Goal: Task Accomplishment & Management: Use online tool/utility

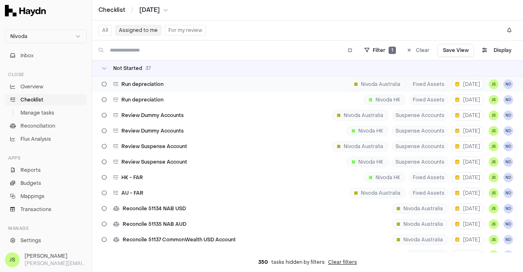
click at [139, 84] on span "Run depreciation" at bounding box center [142, 84] width 42 height 7
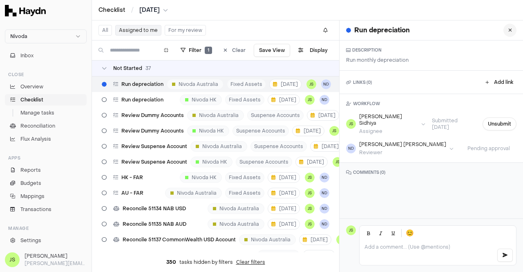
click at [503, 31] on button at bounding box center [509, 30] width 13 height 13
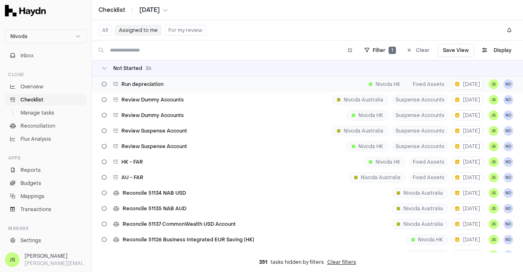
click at [168, 85] on div "Run depreciation Nivoda HK Fixed Assets 5 Sep JS ND" at bounding box center [307, 84] width 431 height 16
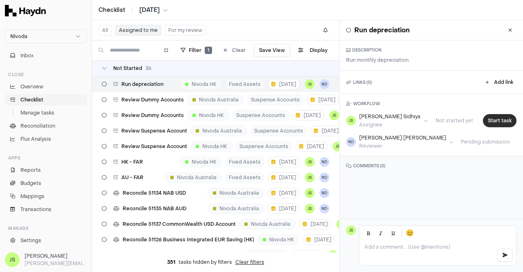
click at [499, 122] on button "Start task" at bounding box center [500, 120] width 34 height 13
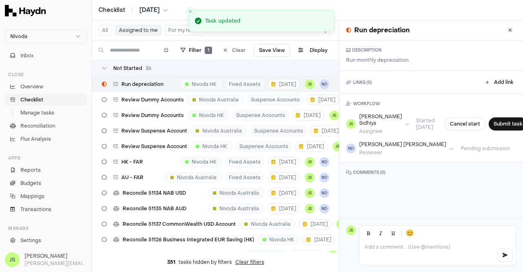
click at [499, 122] on button "Submit task" at bounding box center [508, 123] width 38 height 13
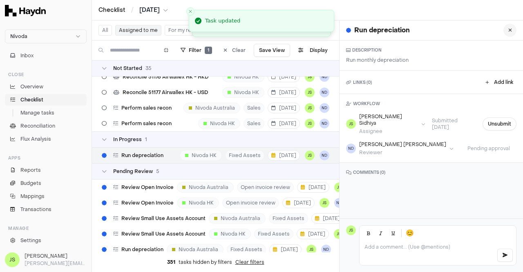
scroll to position [491, 0]
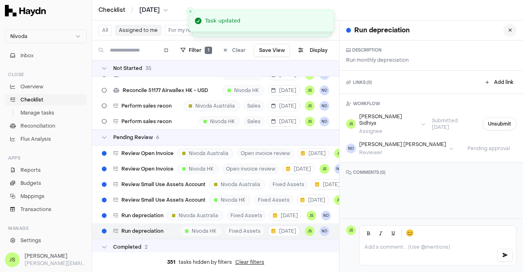
click at [508, 28] on icon at bounding box center [510, 30] width 4 height 5
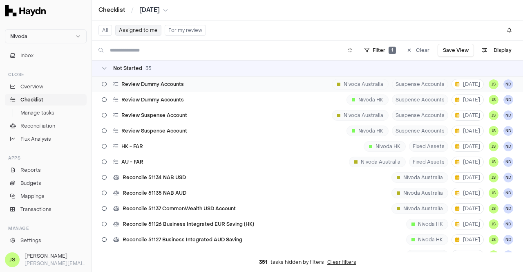
click at [183, 80] on div "Review Dummy Accounts" at bounding box center [142, 84] width 89 height 16
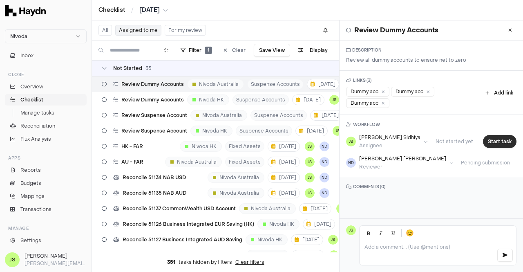
click at [497, 142] on button "Start task" at bounding box center [500, 141] width 34 height 13
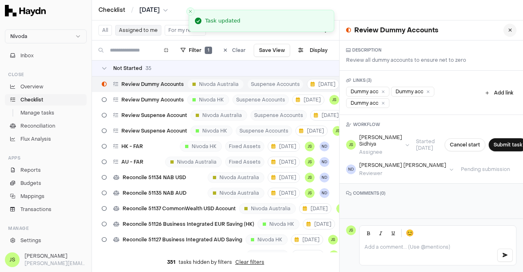
click at [508, 28] on icon at bounding box center [510, 30] width 4 height 5
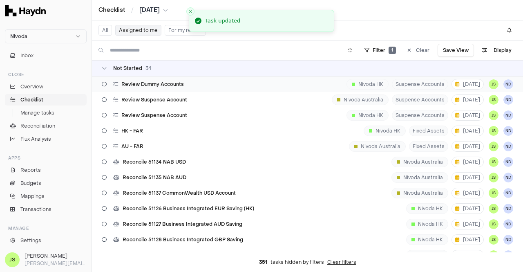
click at [192, 85] on div "Review Dummy Accounts Nivoda HK Suspense Accounts 5 Sep JS ND" at bounding box center [307, 84] width 431 height 16
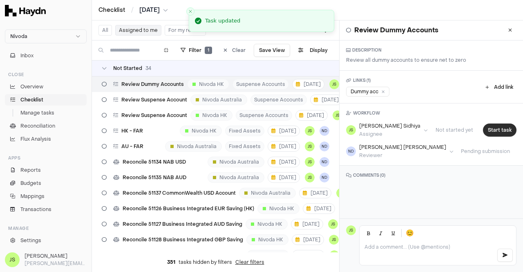
click at [492, 125] on button "Start task" at bounding box center [500, 129] width 34 height 13
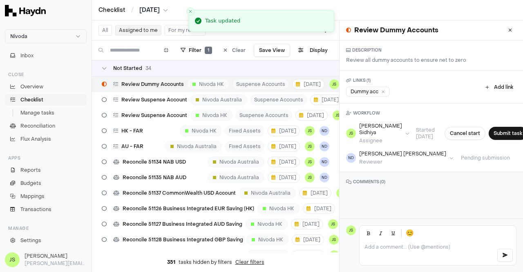
click at [503, 30] on button at bounding box center [509, 30] width 13 height 13
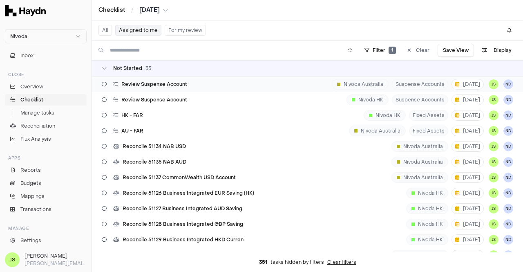
click at [176, 83] on span "Review Suspense Account" at bounding box center [154, 84] width 66 height 7
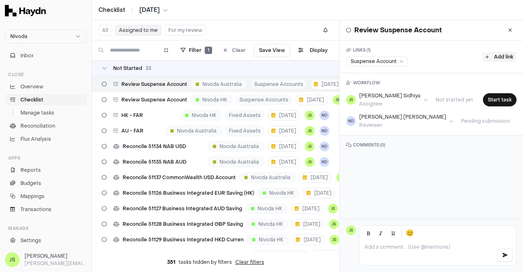
click at [494, 54] on button "Add link" at bounding box center [499, 57] width 34 height 10
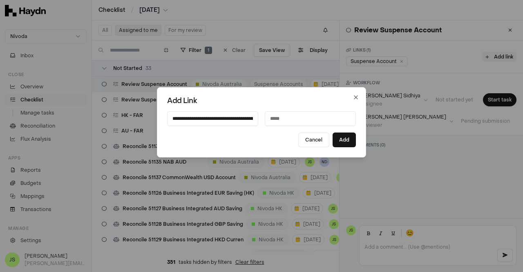
scroll to position [0, 190]
type input "**********"
click at [293, 124] on input at bounding box center [310, 118] width 91 height 15
click at [295, 124] on input "***" at bounding box center [310, 118] width 91 height 15
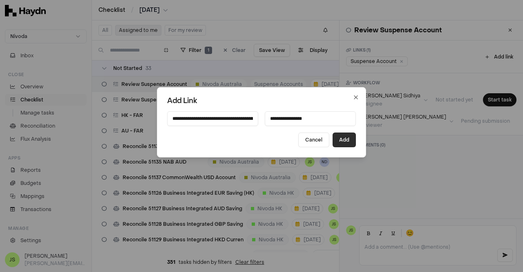
type input "**********"
click at [343, 139] on button "Add" at bounding box center [344, 139] width 23 height 15
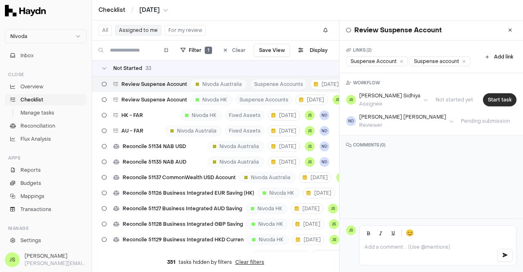
click at [500, 100] on button "Start task" at bounding box center [500, 99] width 34 height 13
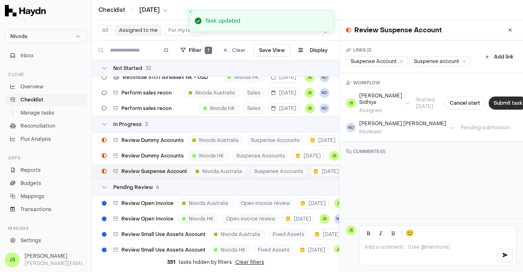
scroll to position [475, 0]
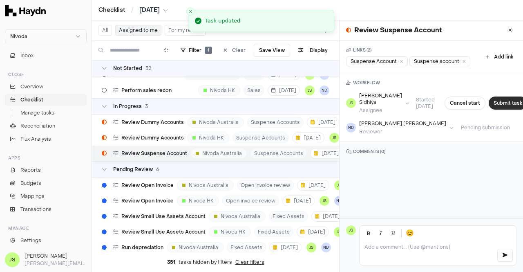
click at [498, 103] on button "Submit task" at bounding box center [508, 102] width 38 height 13
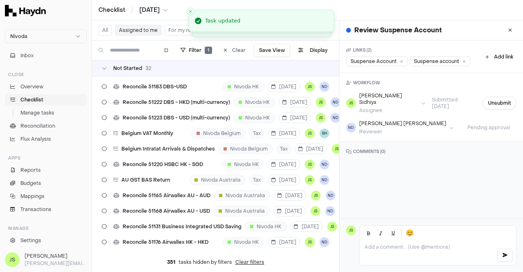
scroll to position [0, 0]
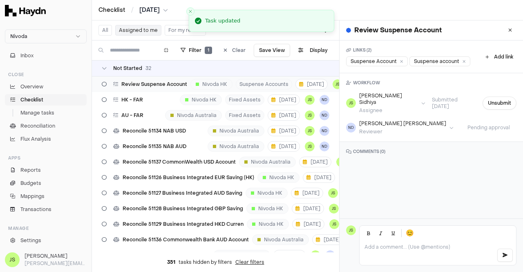
click at [131, 82] on span "Review Suspense Account" at bounding box center [154, 84] width 66 height 7
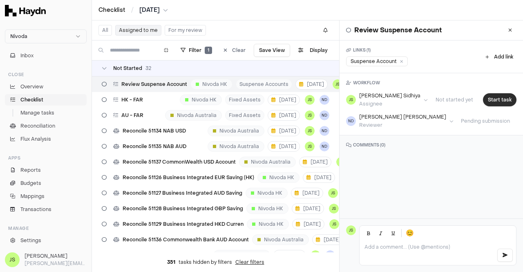
click at [492, 100] on button "Start task" at bounding box center [500, 99] width 34 height 13
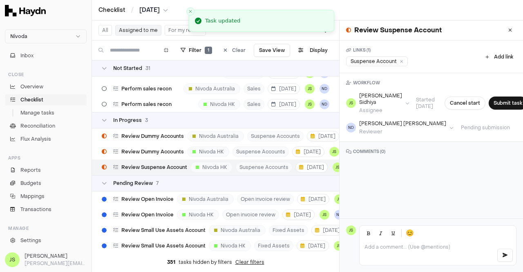
scroll to position [460, 0]
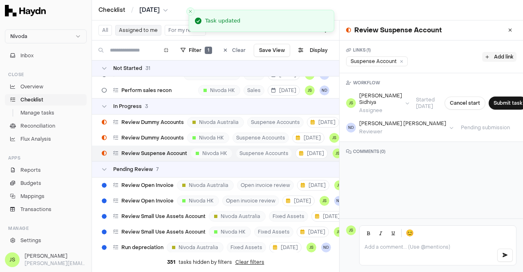
click at [496, 55] on button "Add link" at bounding box center [499, 57] width 34 height 10
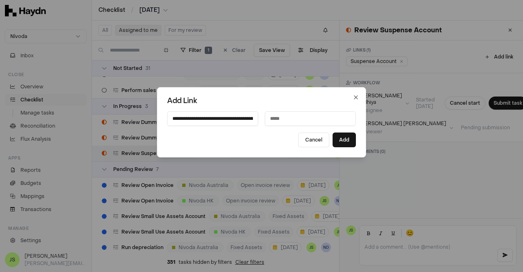
scroll to position [0, 190]
type input "**********"
click at [293, 118] on input at bounding box center [310, 118] width 91 height 15
type input "**********"
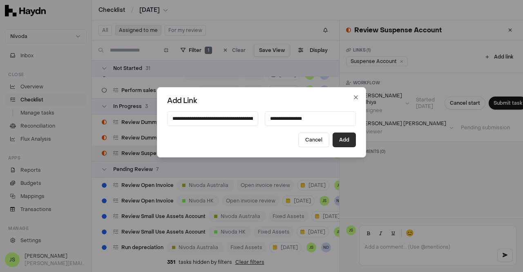
click at [338, 137] on button "Add" at bounding box center [344, 139] width 23 height 15
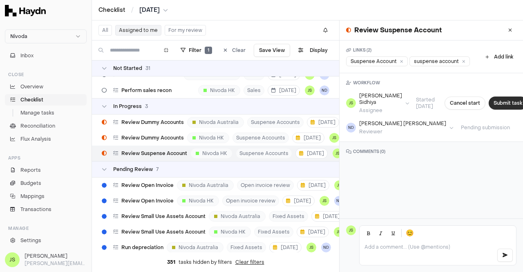
click at [494, 105] on button "Submit task" at bounding box center [508, 102] width 38 height 13
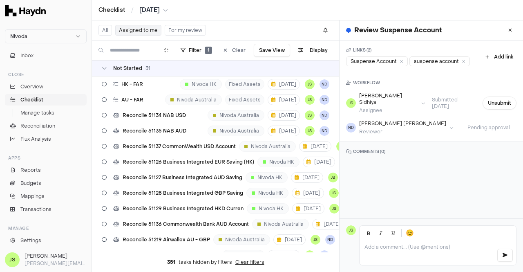
click at [503, 27] on button at bounding box center [509, 30] width 13 height 13
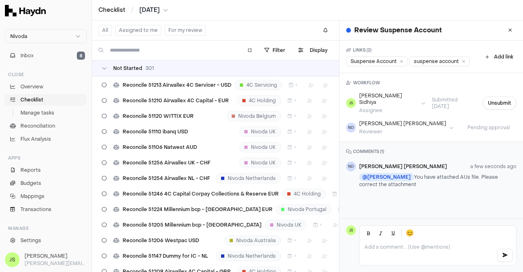
click at [418, 247] on p at bounding box center [426, 247] width 125 height 7
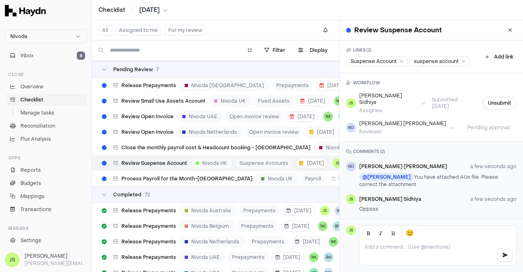
scroll to position [2, 0]
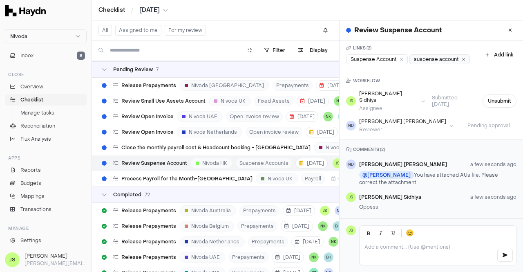
click at [463, 58] on icon at bounding box center [463, 59] width 3 height 4
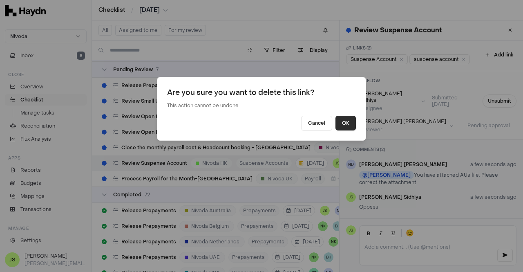
click at [342, 125] on button "OK" at bounding box center [345, 123] width 20 height 15
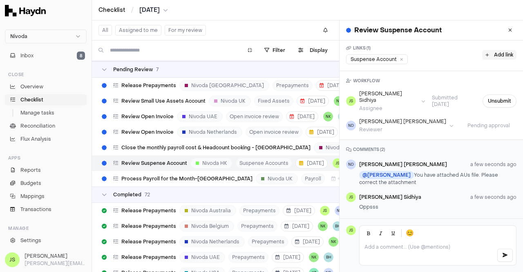
click at [493, 51] on button "Add link" at bounding box center [499, 55] width 34 height 10
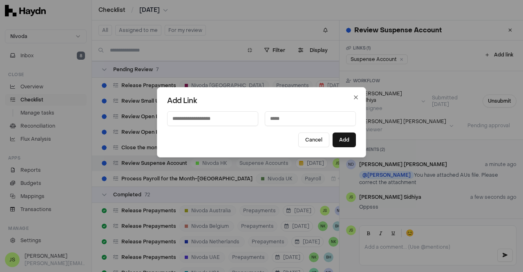
paste input "**********"
type input "**********"
click at [310, 121] on input at bounding box center [310, 118] width 91 height 15
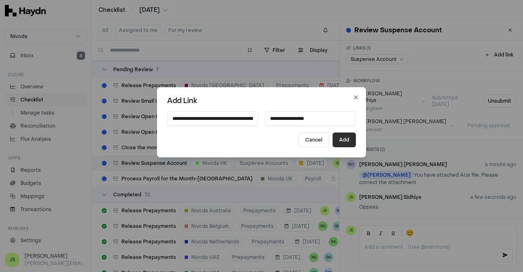
type input "**********"
click at [342, 140] on button "Add" at bounding box center [344, 139] width 23 height 15
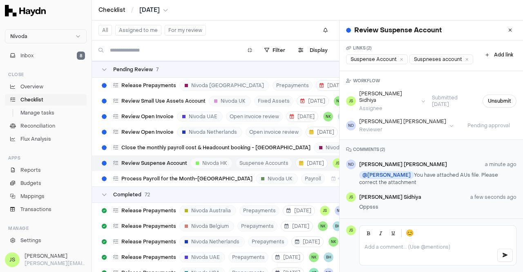
scroll to position [13, 0]
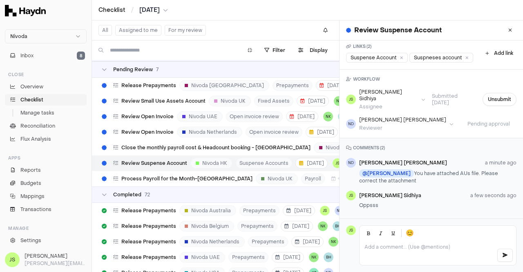
click at [377, 246] on p at bounding box center [426, 247] width 125 height 7
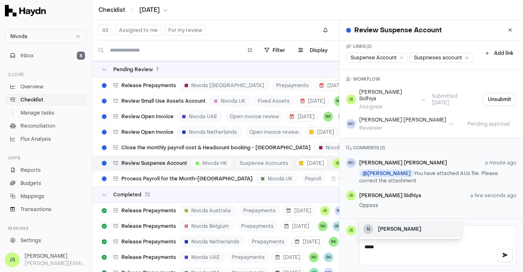
click at [393, 225] on div "Nidhi Desai" at bounding box center [417, 228] width 79 height 7
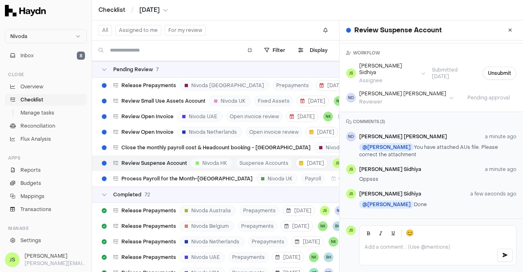
scroll to position [0, 0]
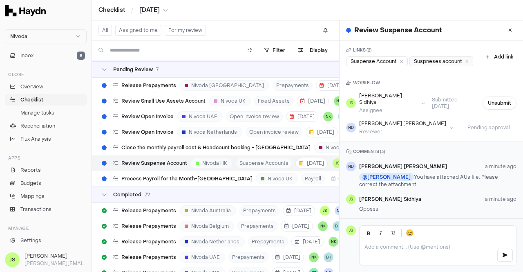
click at [409, 66] on div "Suspneses account" at bounding box center [441, 61] width 64 height 10
click at [503, 33] on button at bounding box center [509, 30] width 13 height 13
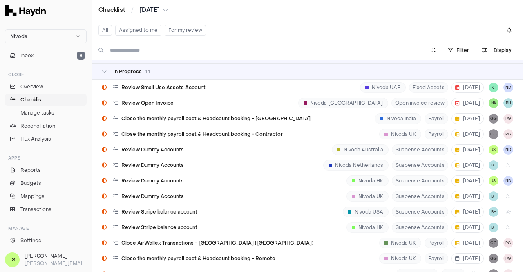
scroll to position [4391, 0]
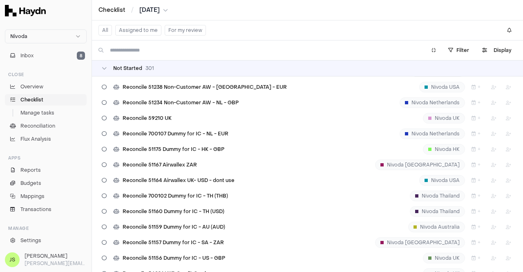
click at [137, 31] on button "Assigned to me" at bounding box center [138, 30] width 46 height 11
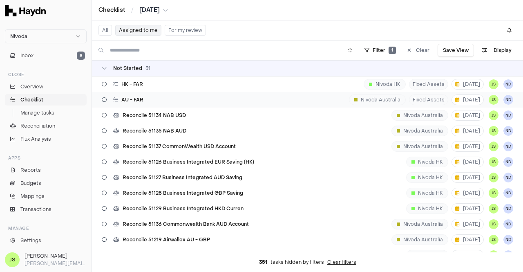
click at [169, 103] on div "AU - FAR Nivoda Australia Fixed Assets 8 Sep JS ND" at bounding box center [307, 100] width 431 height 16
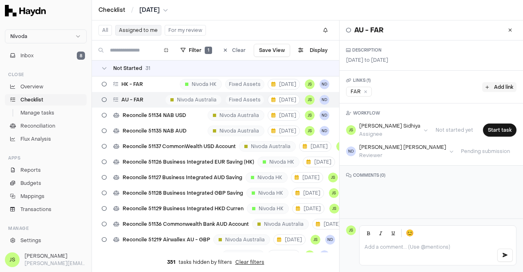
click at [486, 88] on button "Add link" at bounding box center [499, 87] width 34 height 10
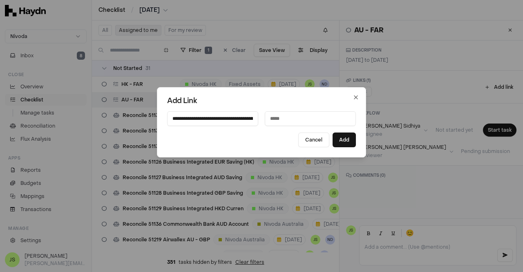
scroll to position [0, 198]
type input "**********"
click at [309, 122] on input at bounding box center [310, 118] width 91 height 15
type input "***"
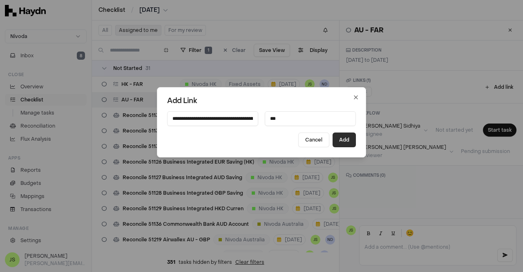
click at [340, 141] on button "Add" at bounding box center [344, 139] width 23 height 15
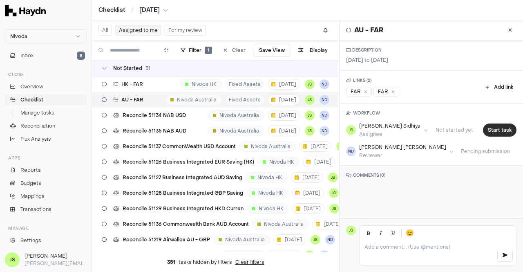
click at [494, 129] on button "Start task" at bounding box center [500, 129] width 34 height 13
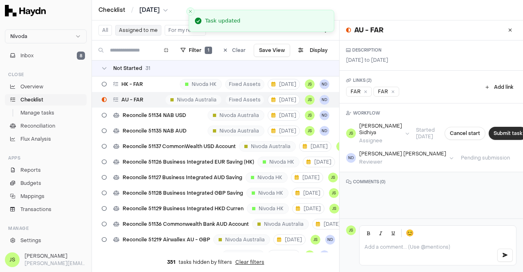
click at [494, 134] on button "Submit task" at bounding box center [508, 133] width 38 height 13
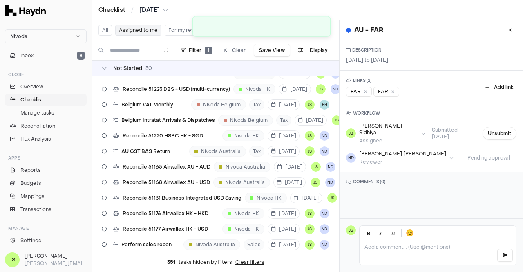
scroll to position [444, 0]
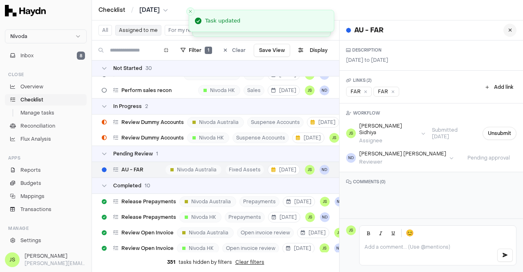
click at [508, 29] on icon at bounding box center [510, 30] width 4 height 5
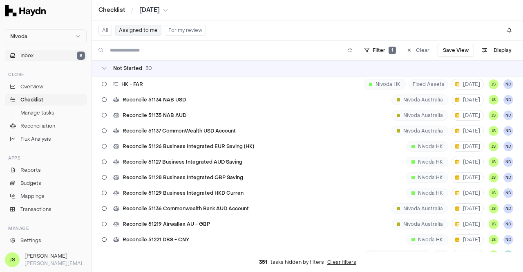
click at [48, 53] on button "Inbox 8" at bounding box center [46, 55] width 82 height 11
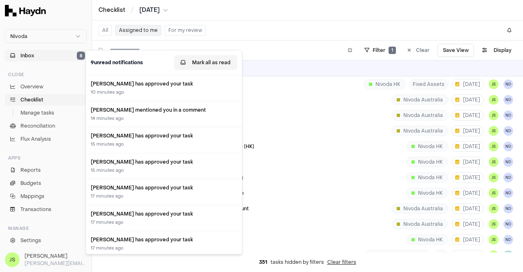
click at [202, 60] on button "Mark all as read" at bounding box center [205, 62] width 63 height 15
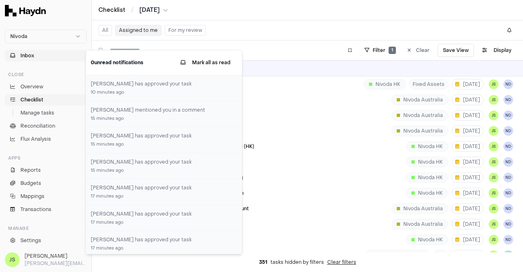
click at [49, 97] on link "Checklist" at bounding box center [46, 99] width 82 height 11
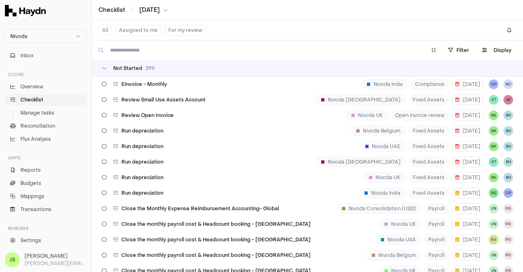
click at [137, 27] on button "Assigned to me" at bounding box center [138, 30] width 46 height 11
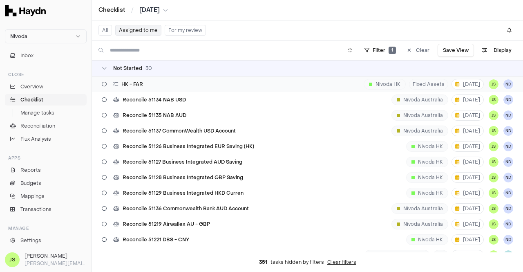
click at [152, 81] on div "HK - FAR Nivoda HK Fixed Assets 8 Sep JS ND" at bounding box center [307, 84] width 431 height 16
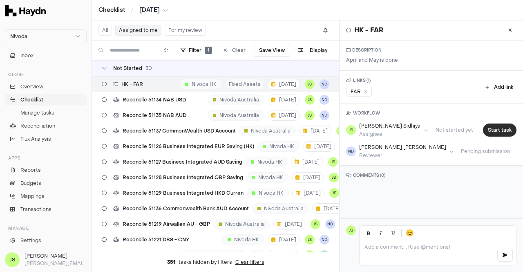
click at [492, 130] on button "Start task" at bounding box center [500, 129] width 34 height 13
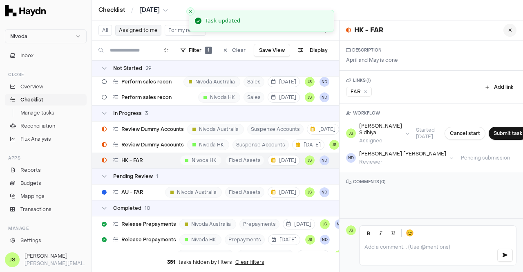
click at [508, 31] on icon at bounding box center [510, 30] width 4 height 5
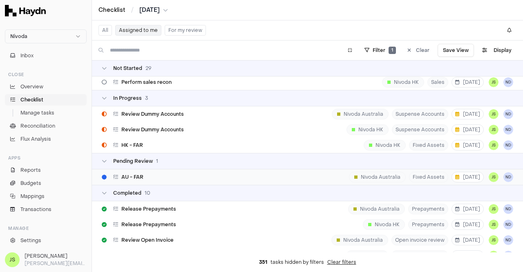
scroll to position [449, 0]
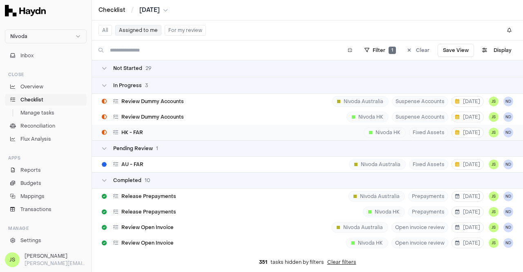
click at [150, 132] on div "HK - FAR Nivoda HK Fixed Assets 8 Sep JS ND" at bounding box center [307, 133] width 431 height 16
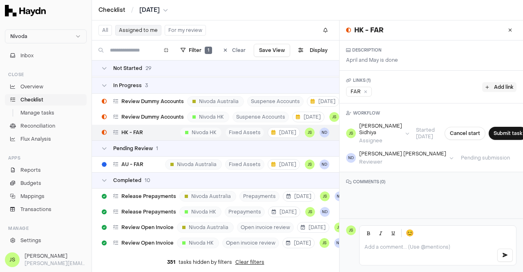
click at [500, 87] on button "Add link" at bounding box center [499, 87] width 34 height 10
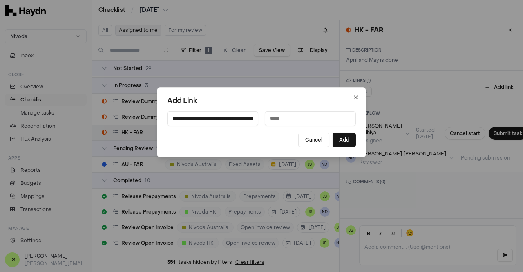
scroll to position [0, 194]
type input "**********"
click at [308, 118] on input at bounding box center [310, 118] width 91 height 15
type input "***"
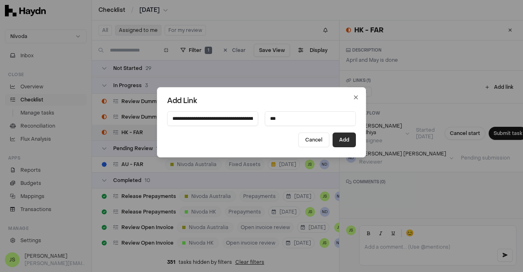
click at [346, 135] on button "Add" at bounding box center [344, 139] width 23 height 15
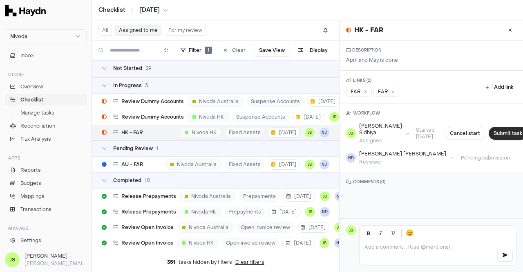
click at [489, 133] on button "Submit task" at bounding box center [508, 133] width 38 height 13
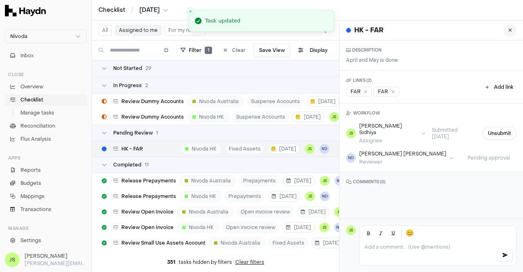
click at [508, 31] on icon at bounding box center [510, 30] width 4 height 5
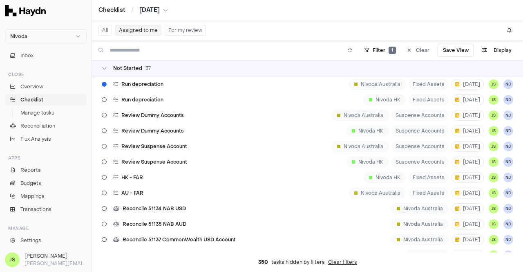
click at [149, 24] on div "All Assigned to me For my review" at bounding box center [151, 30] width 107 height 13
click at [145, 26] on button "Assigned to me" at bounding box center [138, 30] width 46 height 11
click at [145, 29] on button "Assigned to me" at bounding box center [138, 30] width 46 height 11
click at [163, 128] on span "Review Dummy Accounts" at bounding box center [152, 130] width 63 height 7
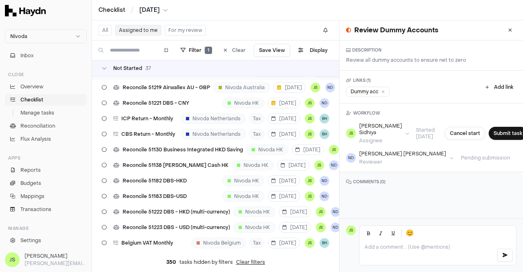
scroll to position [41, 0]
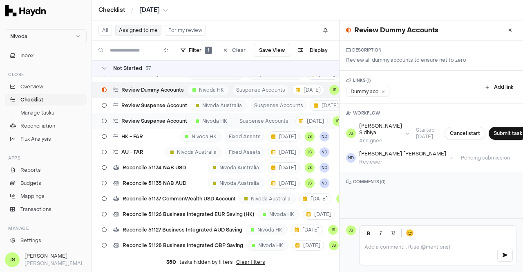
click at [153, 119] on span "Review Suspense Account" at bounding box center [154, 121] width 66 height 7
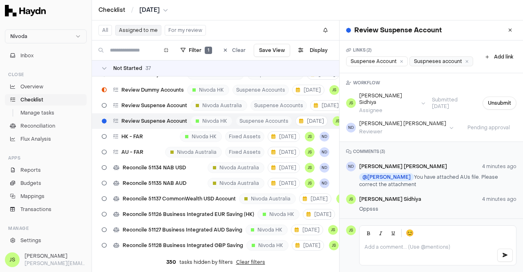
click at [409, 66] on div "Suspneses account" at bounding box center [441, 61] width 64 height 10
click at [508, 31] on icon at bounding box center [510, 30] width 4 height 5
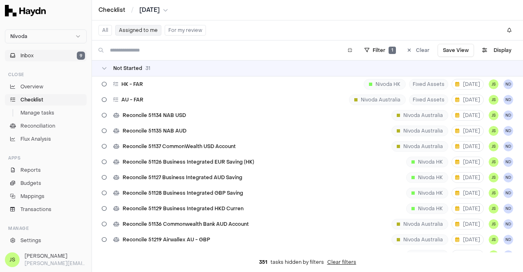
click at [49, 56] on button "Inbox 9" at bounding box center [46, 55] width 82 height 11
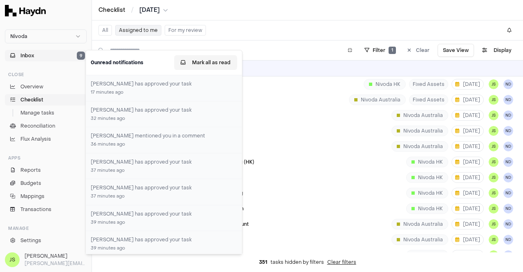
click at [221, 58] on button "Mark all as read" at bounding box center [205, 62] width 63 height 15
click at [38, 99] on span "Checklist" at bounding box center [31, 99] width 23 height 7
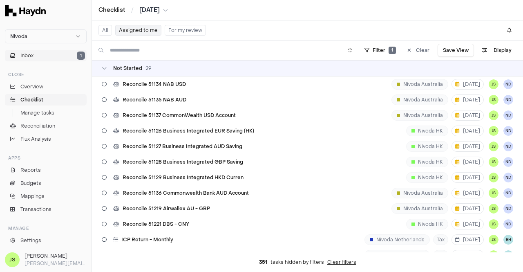
click at [33, 52] on span "Inbox" at bounding box center [26, 55] width 13 height 7
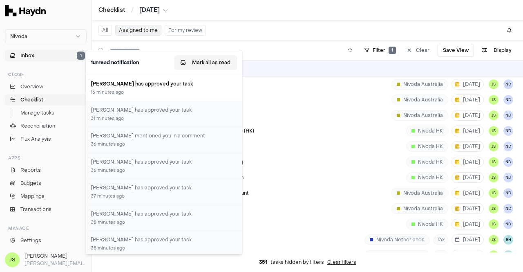
click at [221, 66] on button "Mark all as read" at bounding box center [205, 62] width 63 height 15
